Goal: Task Accomplishment & Management: Manage account settings

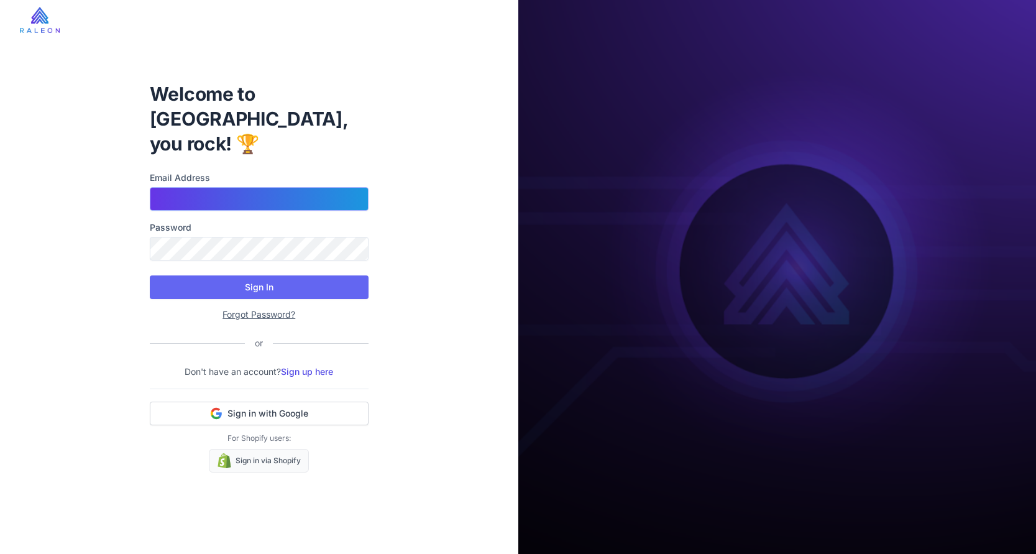
click at [206, 187] on input "Email Address" at bounding box center [259, 199] width 219 height 24
type input "**********"
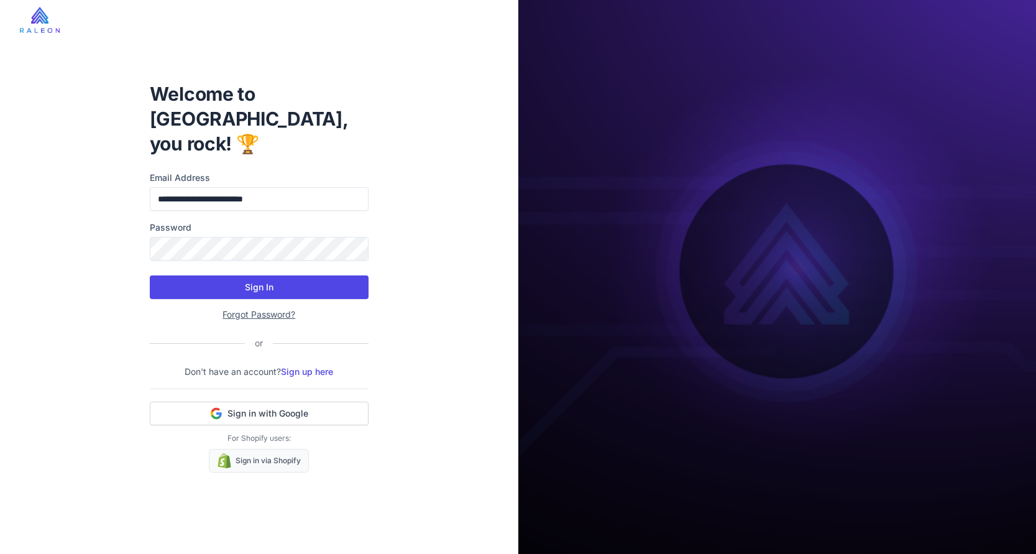
click at [270, 275] on button "Sign In" at bounding box center [259, 287] width 219 height 24
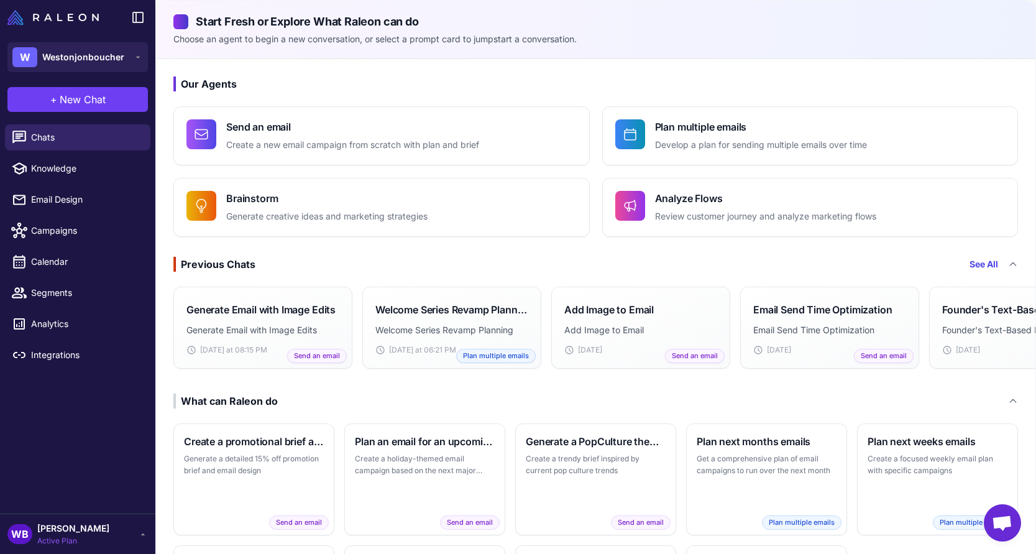
click at [126, 530] on div "WB Weston Boucher Active Plan" at bounding box center [77, 533] width 140 height 25
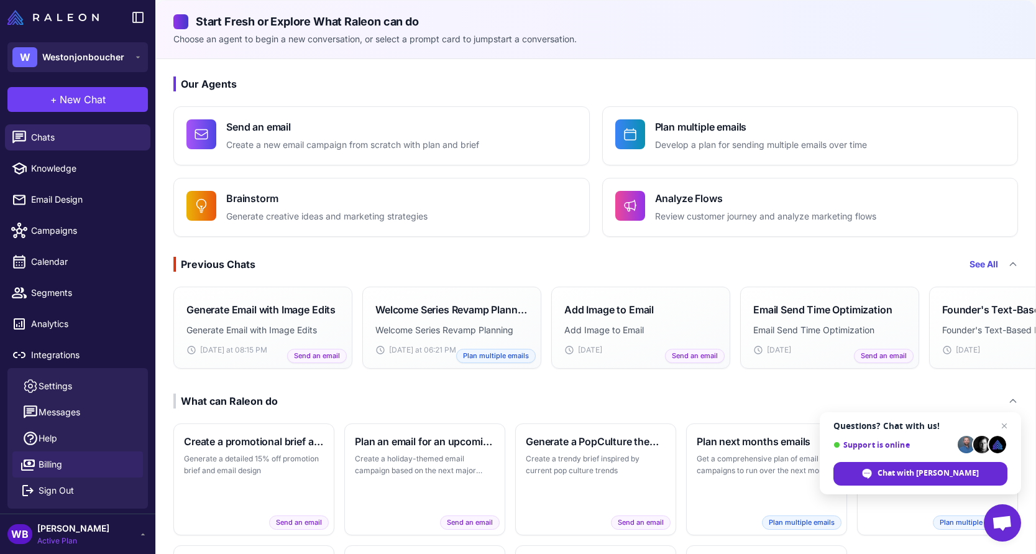
click at [66, 463] on link "Billing" at bounding box center [77, 464] width 131 height 26
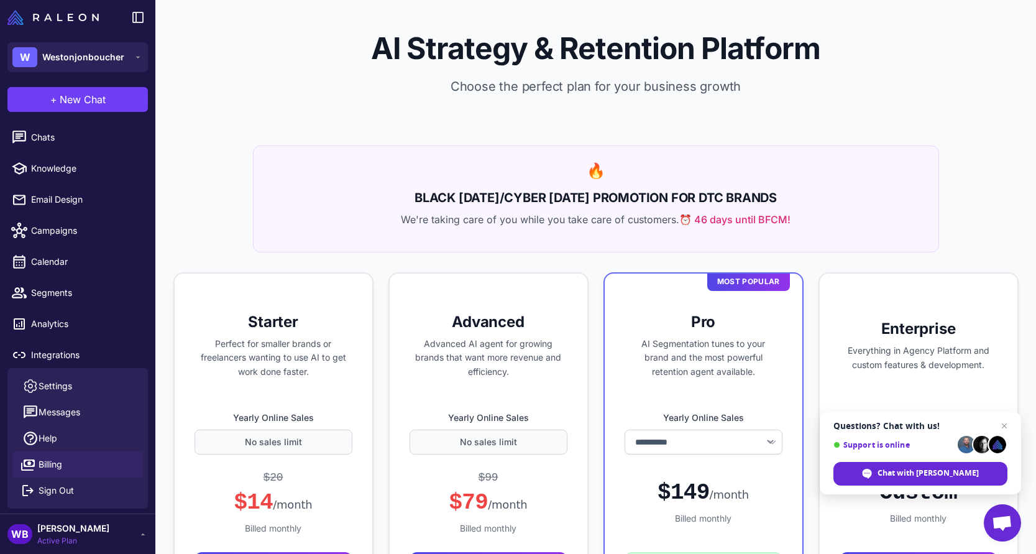
select select "*******"
drag, startPoint x: 62, startPoint y: 408, endPoint x: 61, endPoint y: 385, distance: 22.4
click at [61, 385] on ul "Settings Messages Help Billing Sign Out" at bounding box center [77, 438] width 140 height 131
click at [48, 387] on span "Settings" at bounding box center [56, 386] width 34 height 14
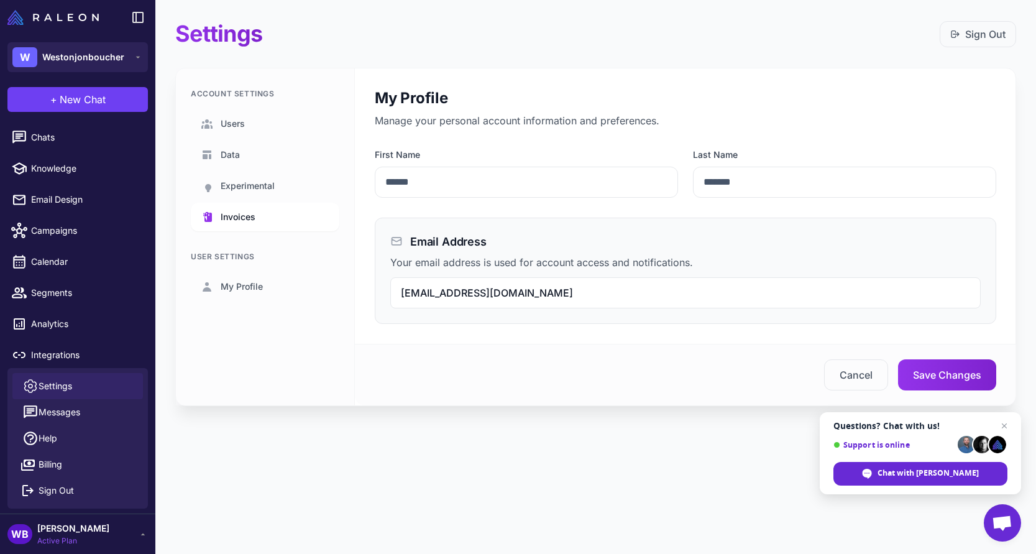
click at [240, 217] on span "Invoices" at bounding box center [238, 217] width 35 height 14
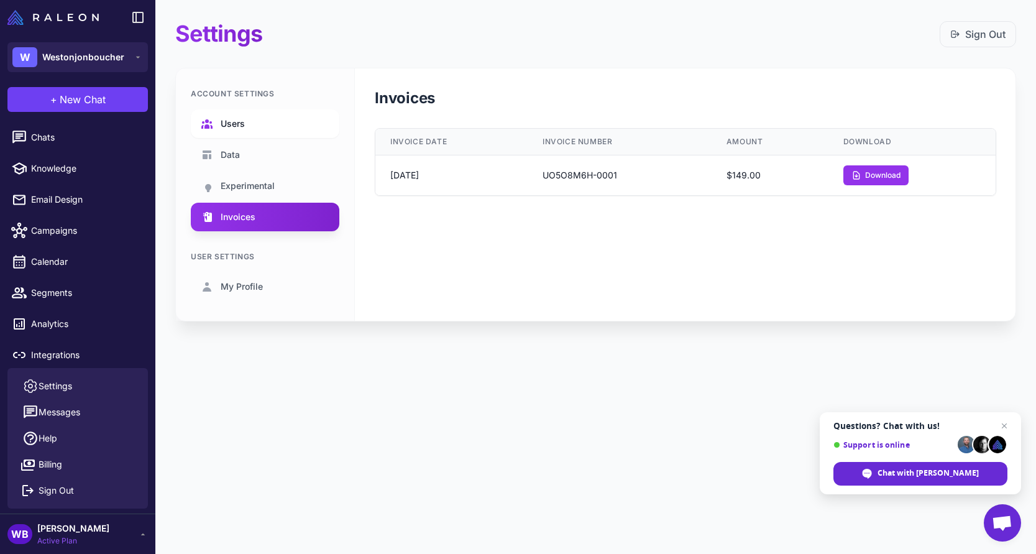
click at [230, 121] on span "Users" at bounding box center [233, 124] width 24 height 14
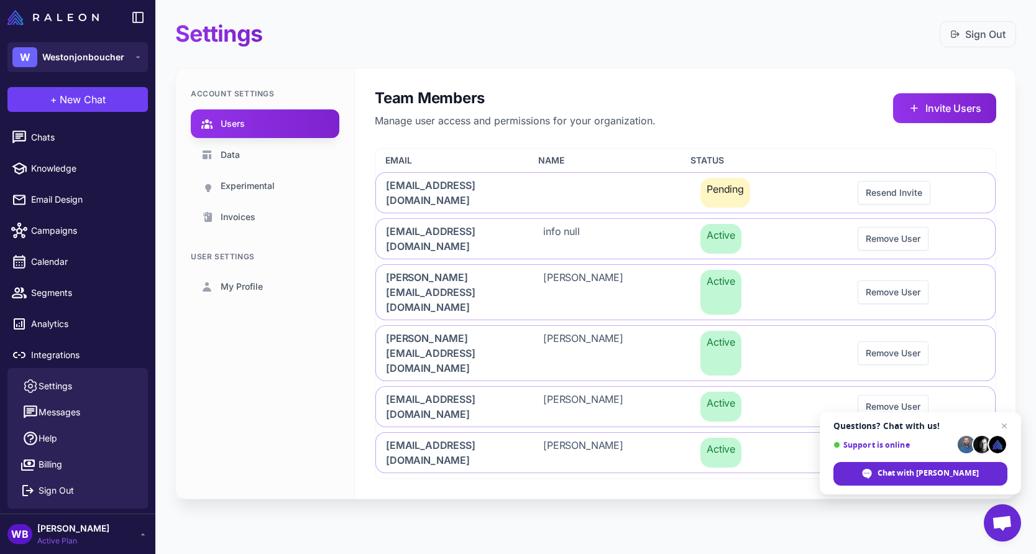
click at [137, 528] on div "WB Weston Boucher Active Plan" at bounding box center [77, 533] width 140 height 25
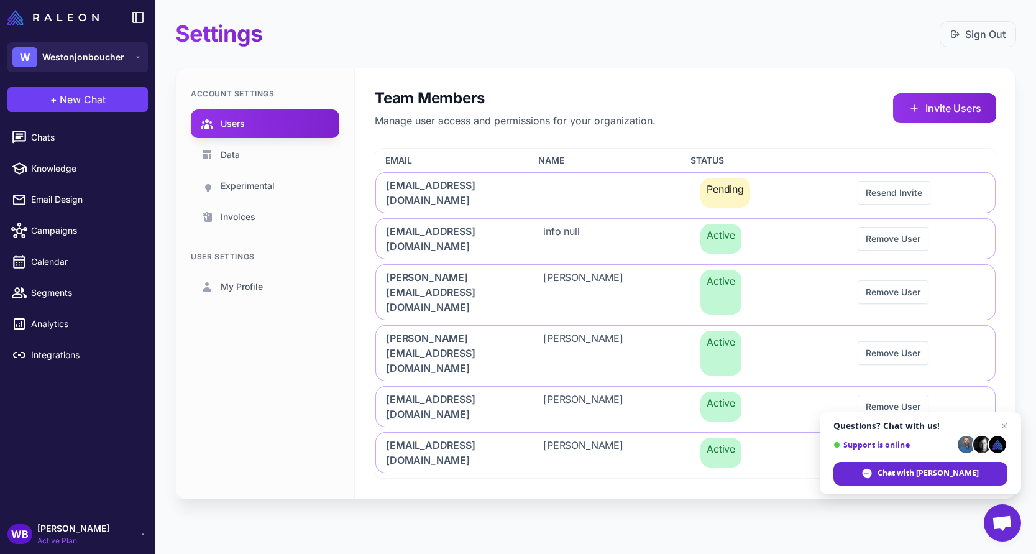
click at [137, 528] on div "WB Weston Boucher Active Plan" at bounding box center [77, 533] width 140 height 25
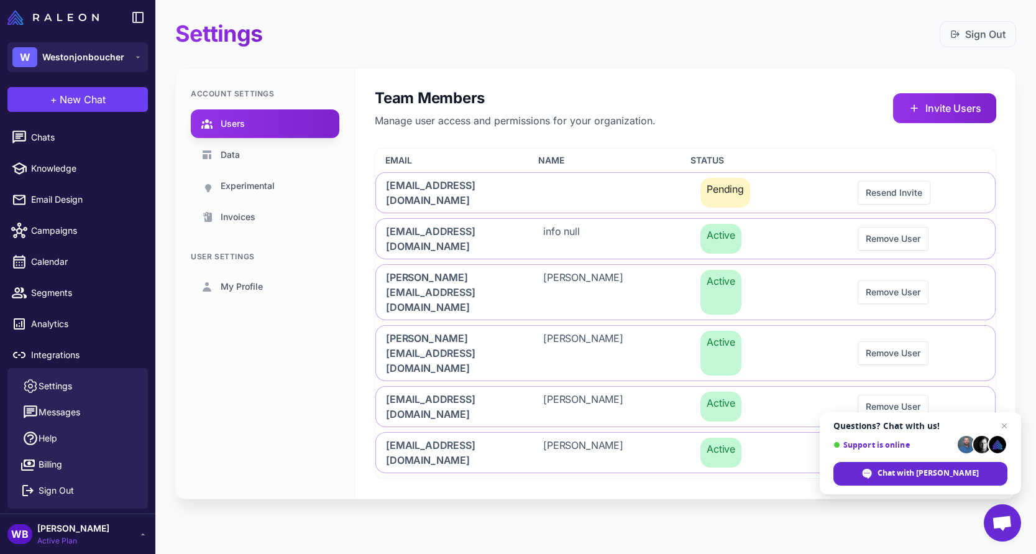
click at [63, 539] on span "Active Plan" at bounding box center [73, 540] width 72 height 11
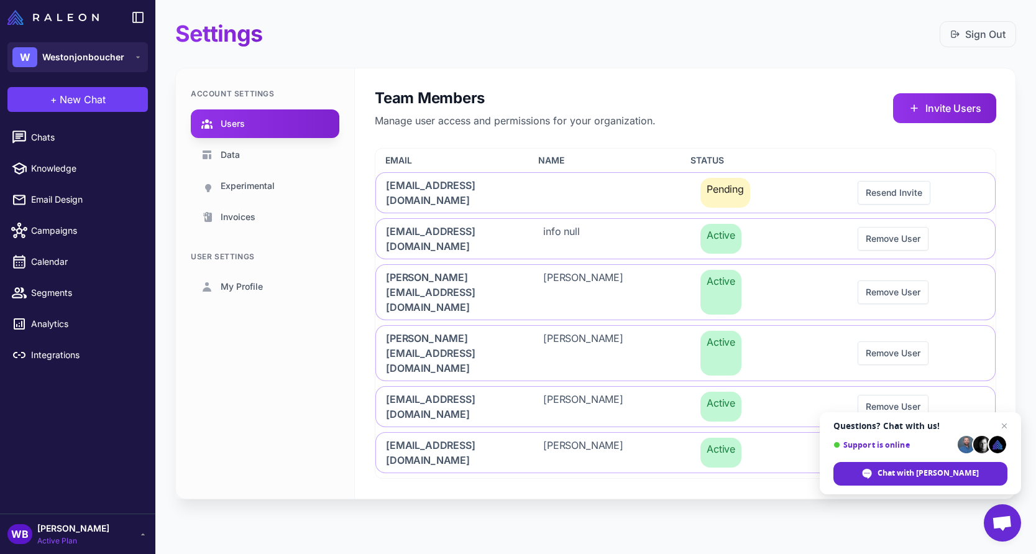
click at [63, 539] on span "Active Plan" at bounding box center [73, 540] width 72 height 11
